Goal: Use online tool/utility: Utilize a website feature to perform a specific function

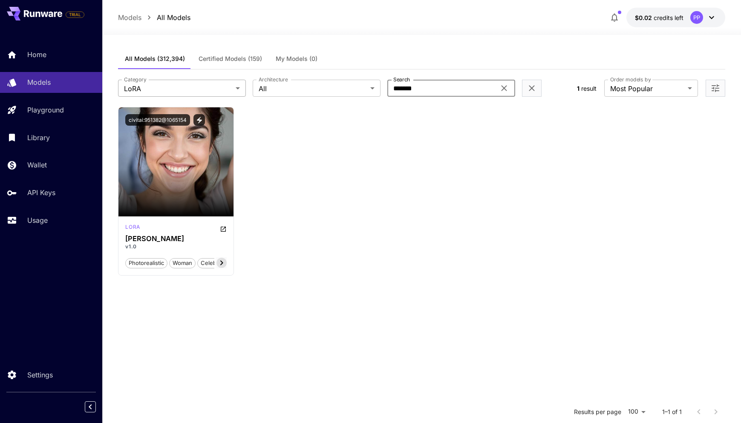
click at [206, 89] on body "**********" at bounding box center [370, 289] width 741 height 578
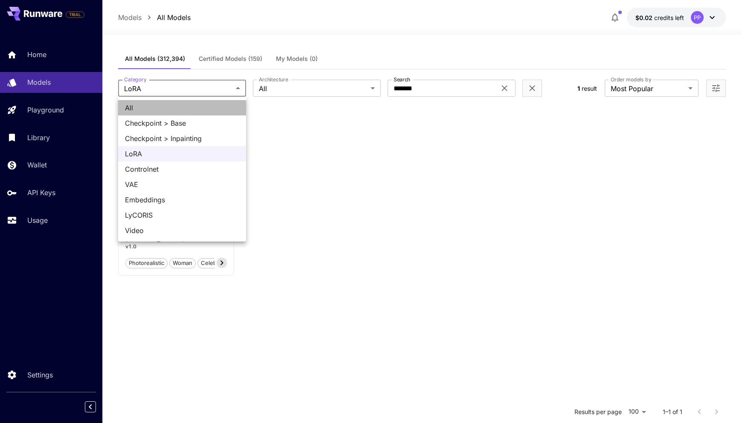
click at [175, 108] on span "All" at bounding box center [182, 108] width 114 height 10
type input "***"
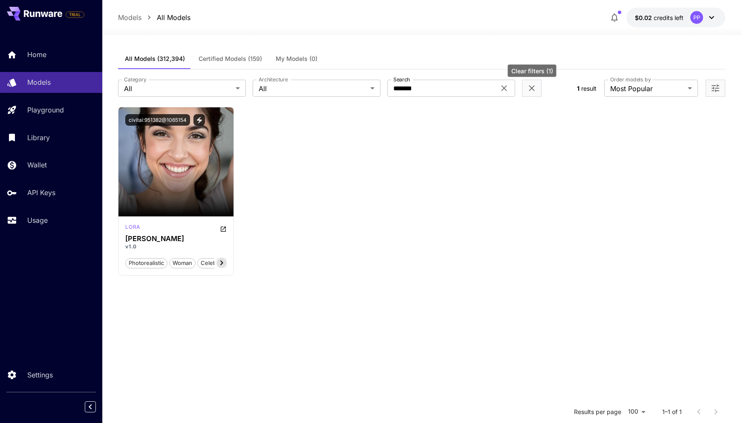
click at [533, 89] on icon "Clear filters (1)" at bounding box center [532, 88] width 10 height 10
click at [504, 89] on icon at bounding box center [504, 88] width 10 height 10
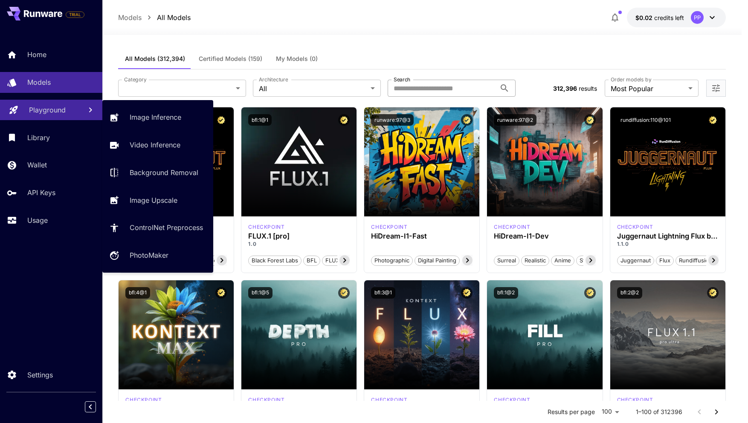
click at [28, 116] on link "Playground" at bounding box center [51, 110] width 102 height 21
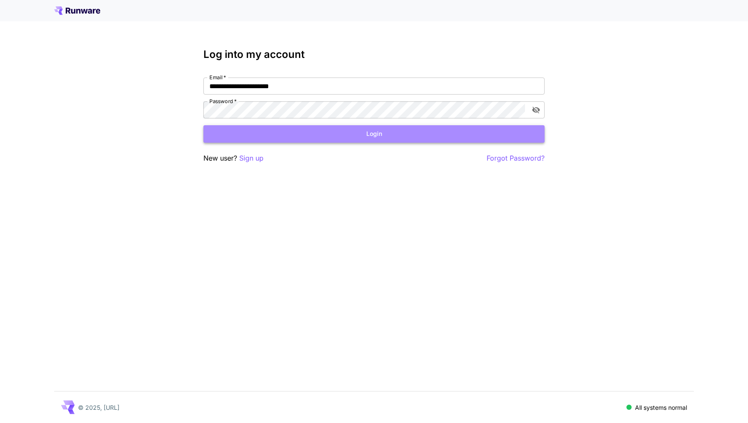
click at [299, 131] on button "Login" at bounding box center [373, 133] width 341 height 17
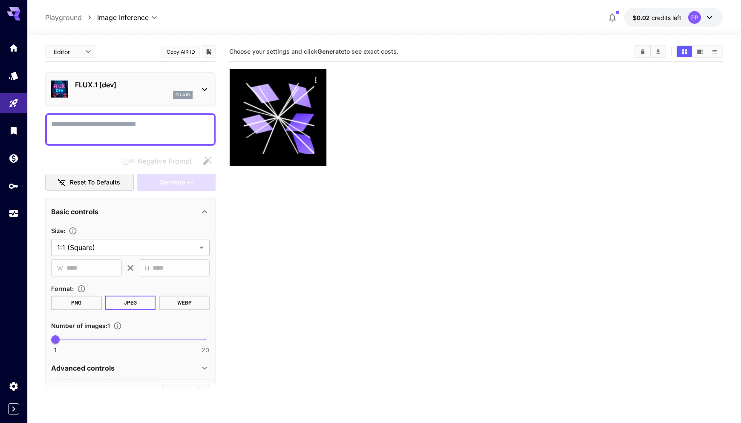
click at [64, 24] on div "**********" at bounding box center [384, 18] width 678 height 20
click at [65, 17] on p "Playground" at bounding box center [63, 17] width 37 height 10
click at [12, 140] on link at bounding box center [13, 130] width 27 height 21
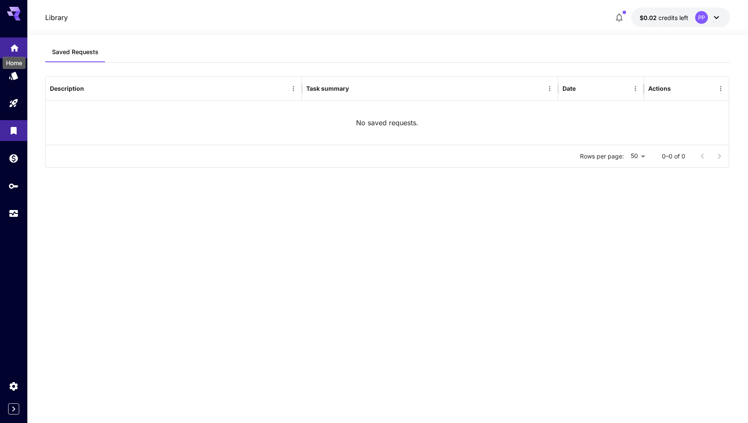
click at [17, 43] on icon "Home" at bounding box center [14, 45] width 10 height 10
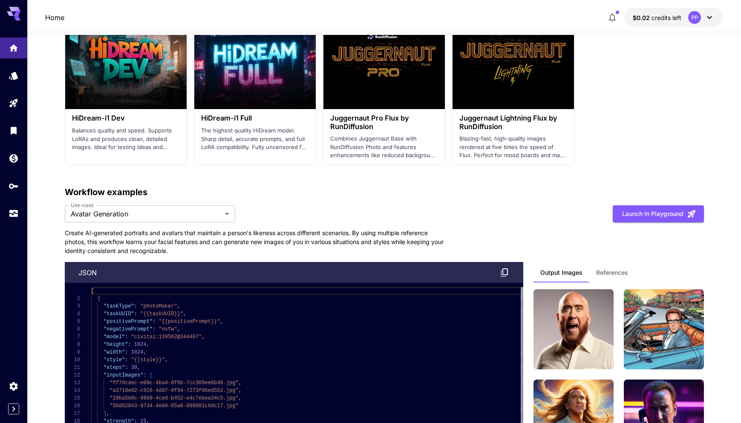
scroll to position [1859, 0]
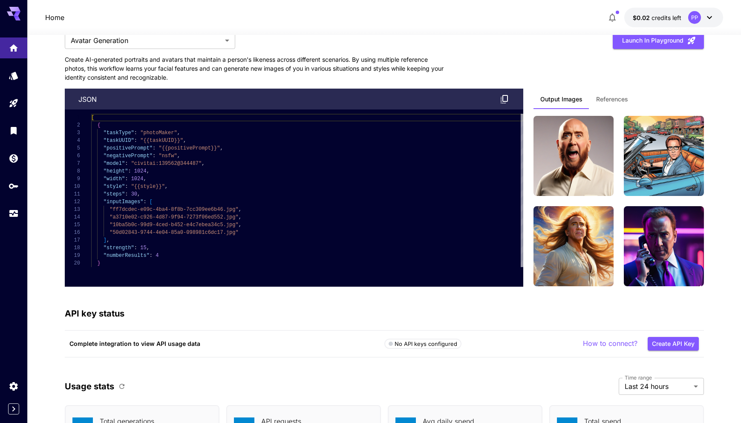
click at [616, 107] on button "References" at bounding box center [612, 99] width 46 height 20
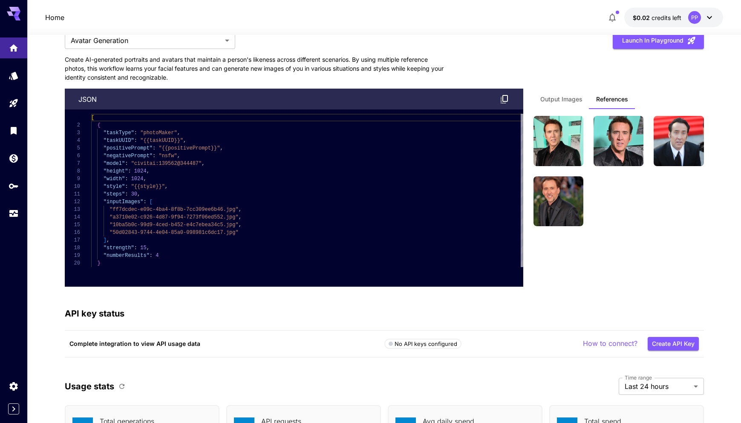
click at [570, 104] on button "Output Images" at bounding box center [562, 99] width 56 height 20
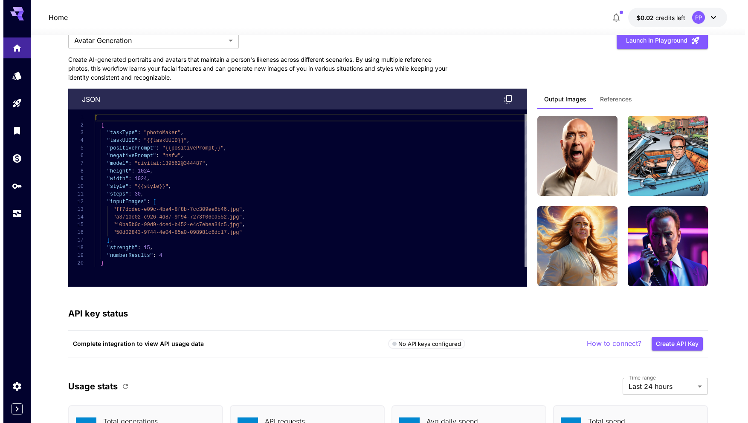
scroll to position [1998, 0]
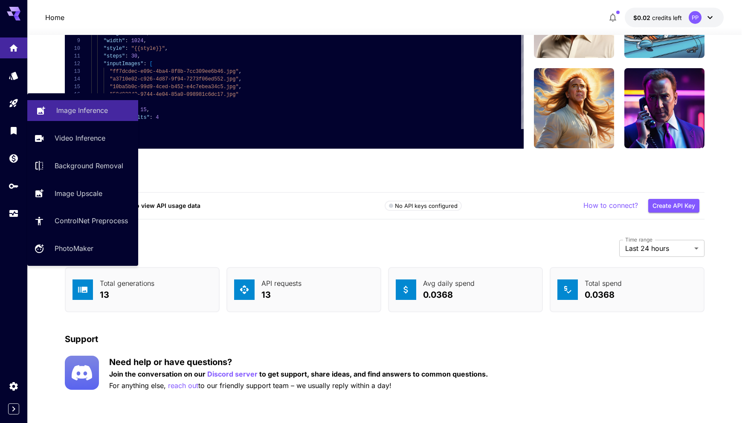
click at [110, 104] on link "Image Inference" at bounding box center [82, 110] width 111 height 21
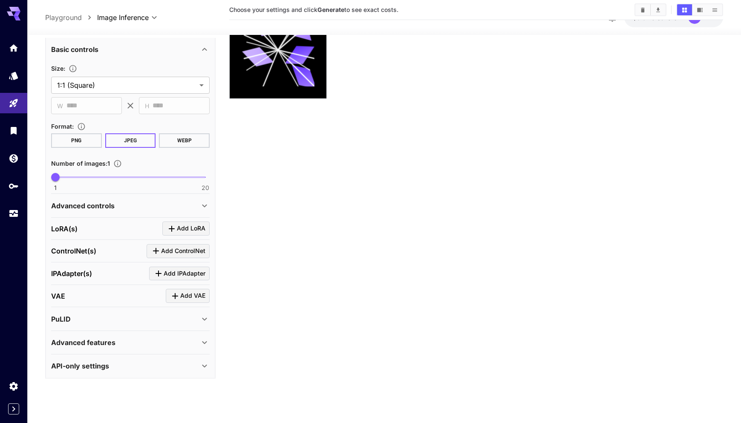
scroll to position [161, 0]
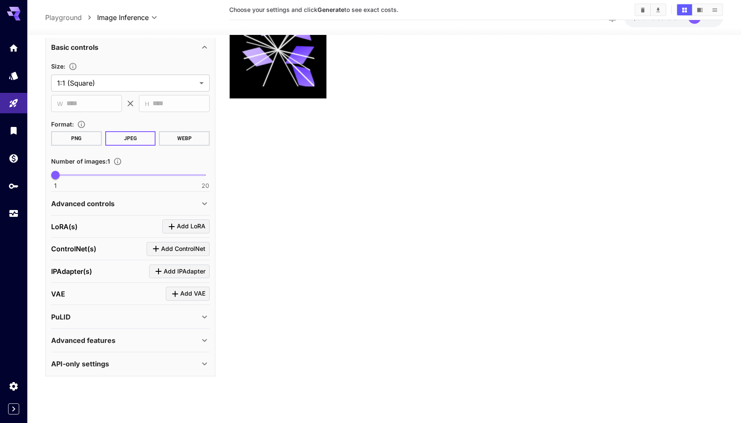
click at [170, 337] on div "Advanced features" at bounding box center [125, 340] width 148 height 10
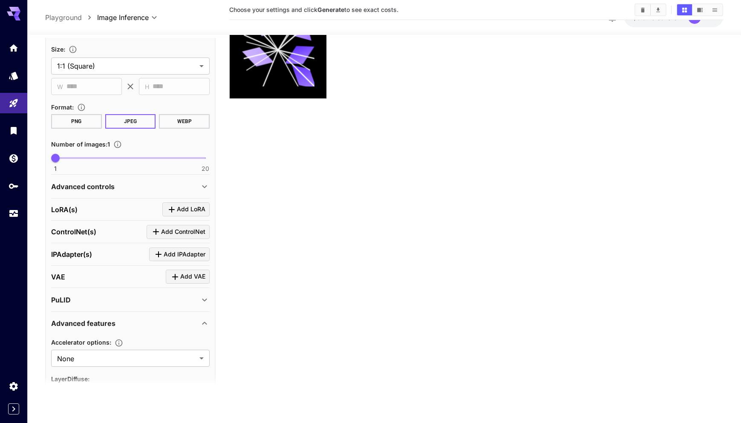
scroll to position [231, 0]
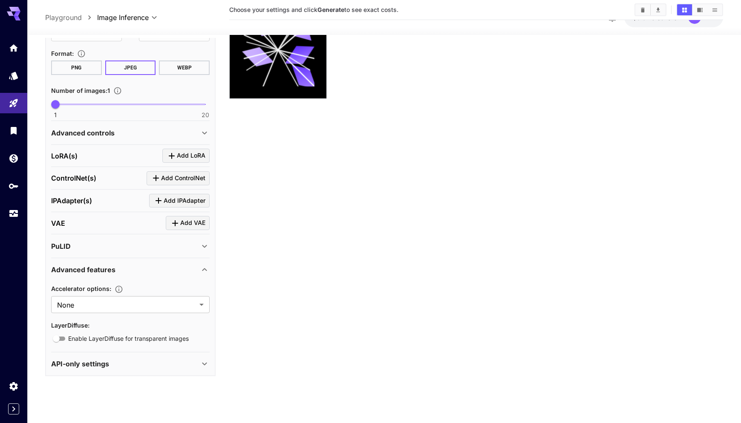
click at [166, 245] on div "PuLID" at bounding box center [125, 246] width 148 height 10
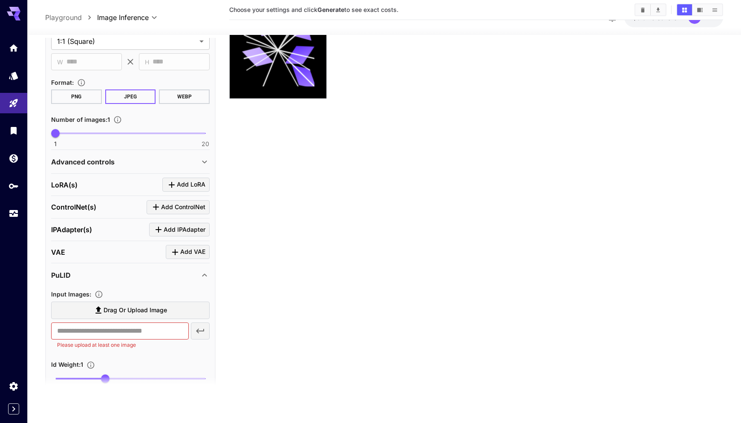
scroll to position [0, 0]
